Goal: Task Accomplishment & Management: Complete application form

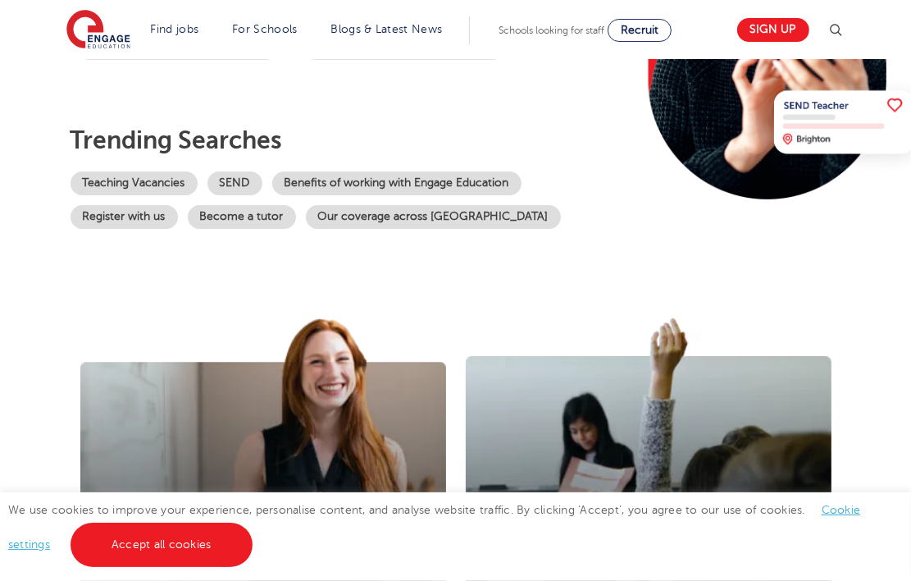
scroll to position [328, 0]
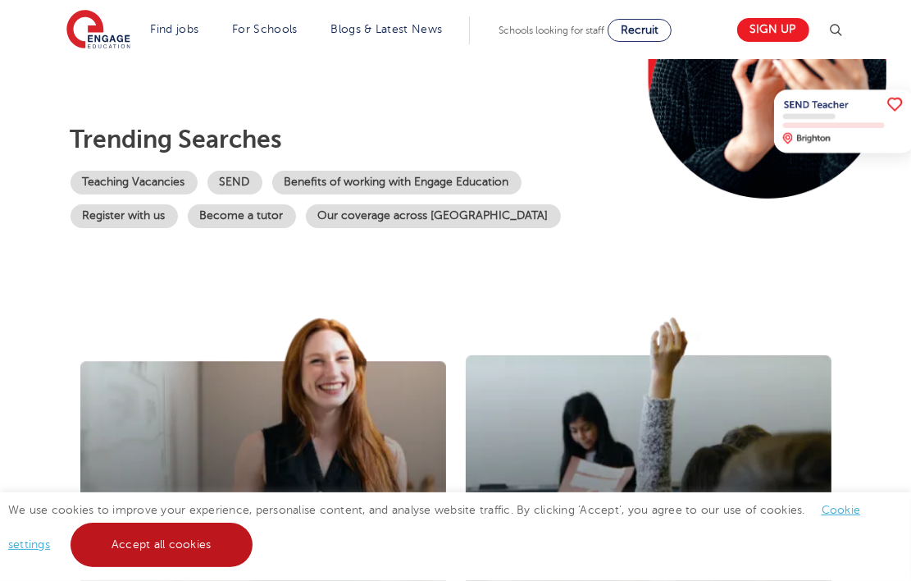
drag, startPoint x: 219, startPoint y: 531, endPoint x: 235, endPoint y: 525, distance: 16.6
click at [221, 531] on link "Accept all cookies" at bounding box center [162, 544] width 182 height 44
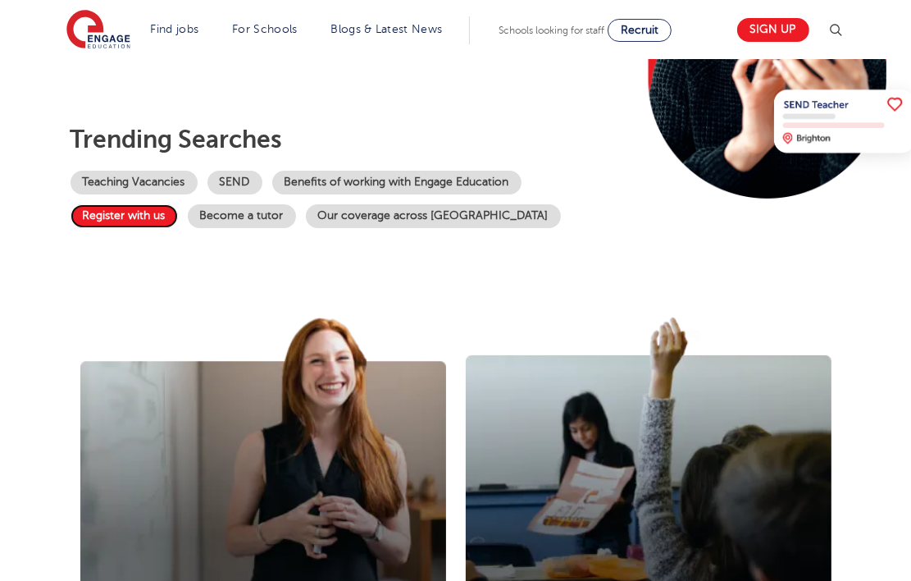
click at [136, 215] on link "Register with us" at bounding box center [124, 216] width 107 height 24
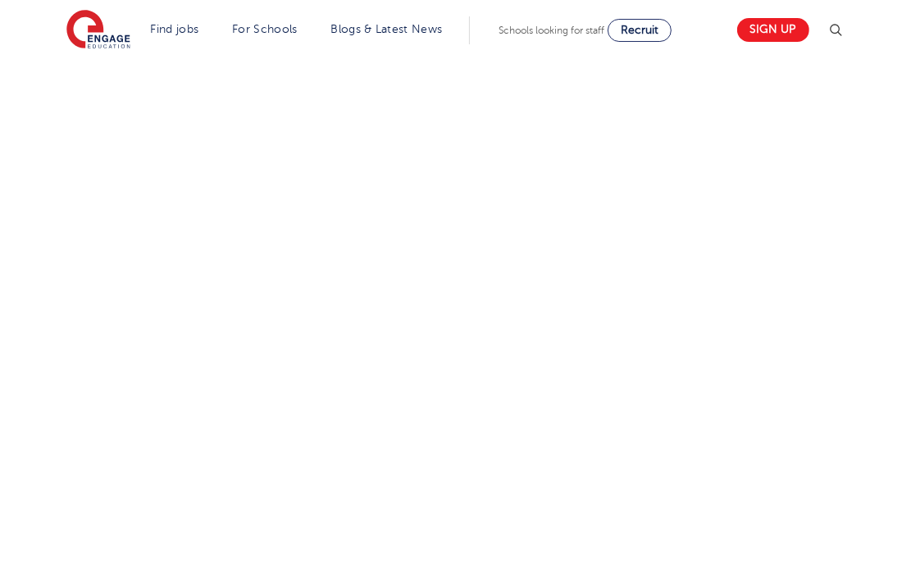
scroll to position [738, 0]
click at [636, 364] on div "Let us know more about you!" at bounding box center [456, 321] width 796 height 869
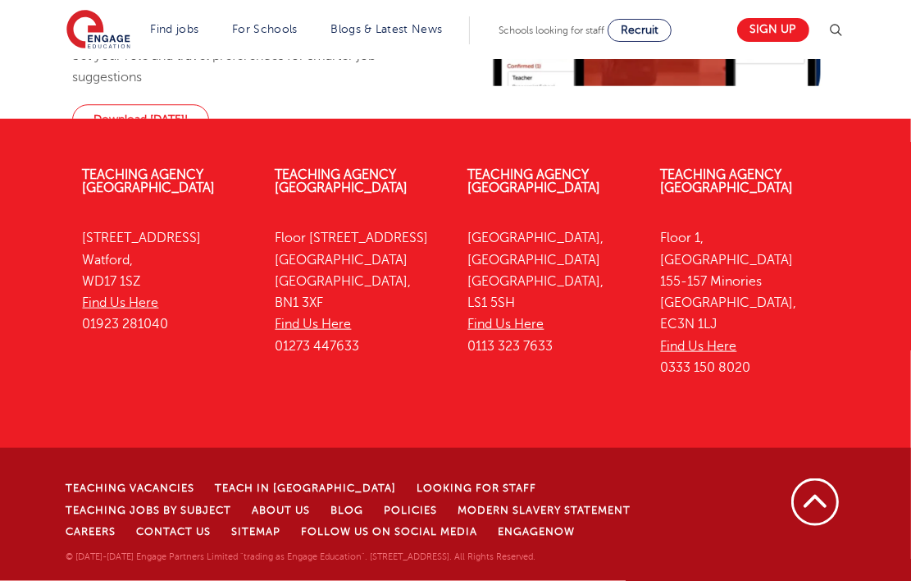
scroll to position [1460, 0]
